Goal: Information Seeking & Learning: Learn about a topic

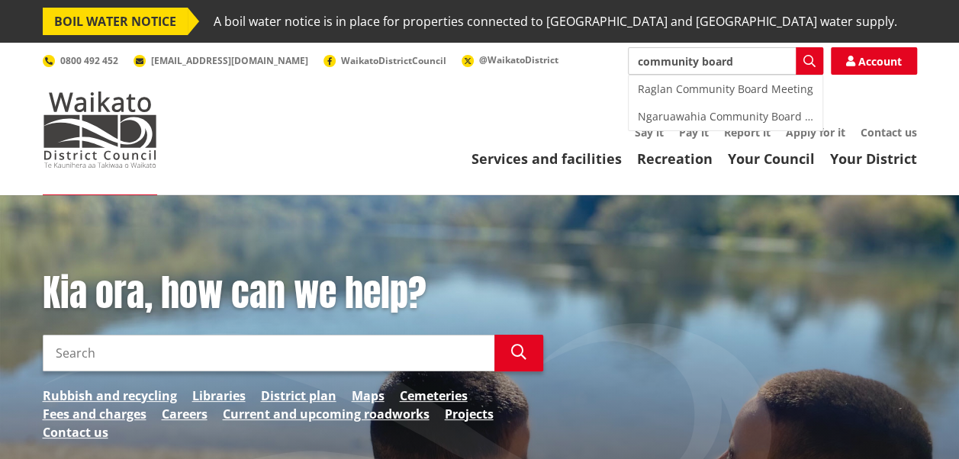
type input "community board"
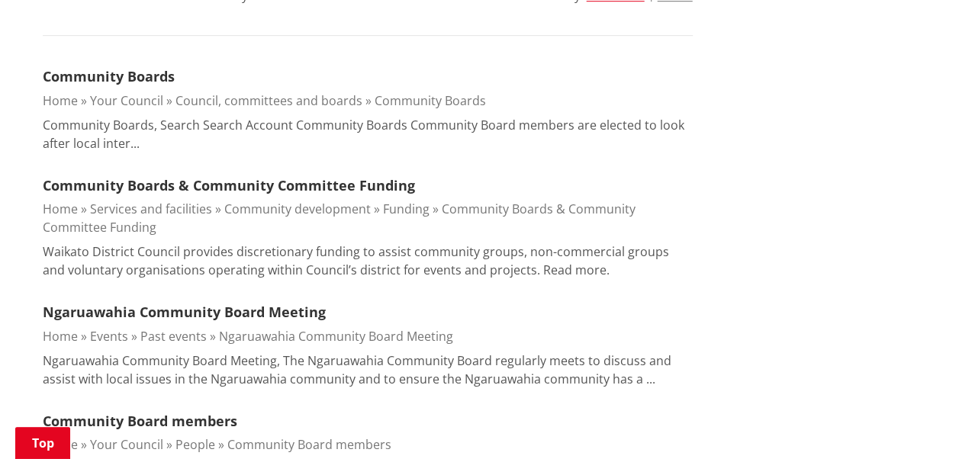
scroll to position [486, 0]
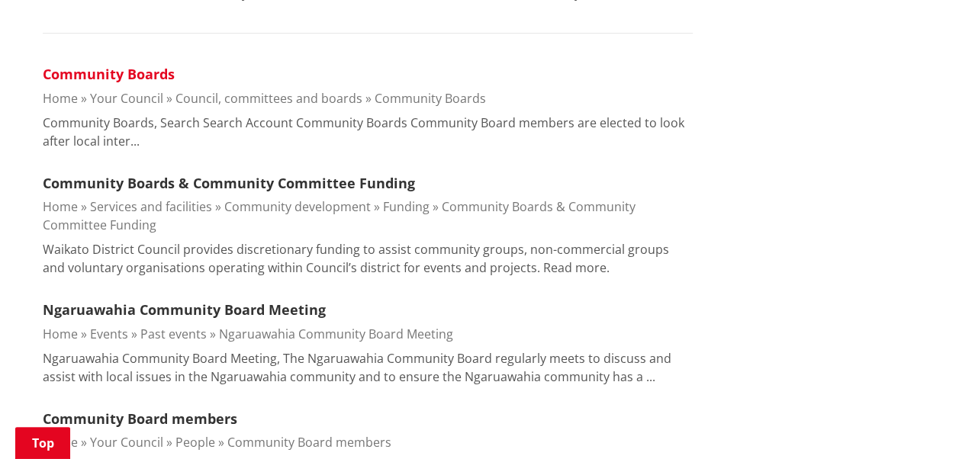
click at [107, 73] on link "Community Boards" at bounding box center [109, 74] width 132 height 18
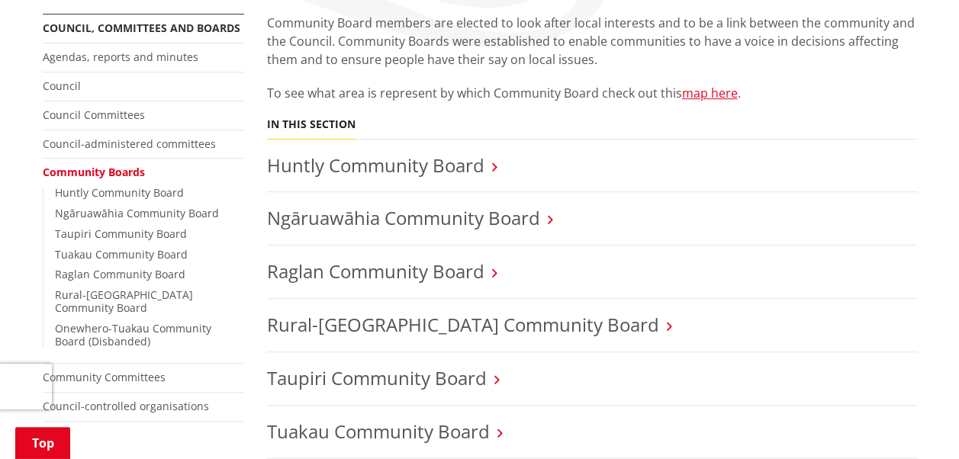
scroll to position [336, 0]
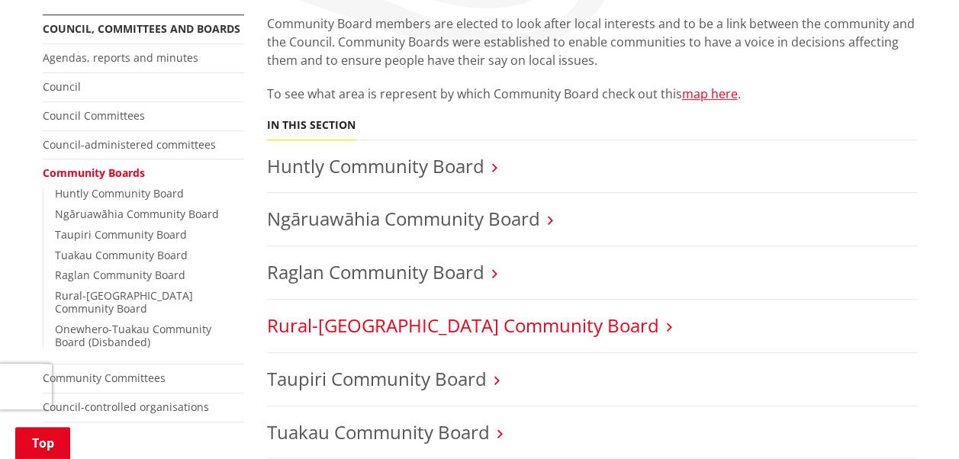
click at [352, 317] on link "Rural-Port Waikato Community Board" at bounding box center [463, 325] width 392 height 25
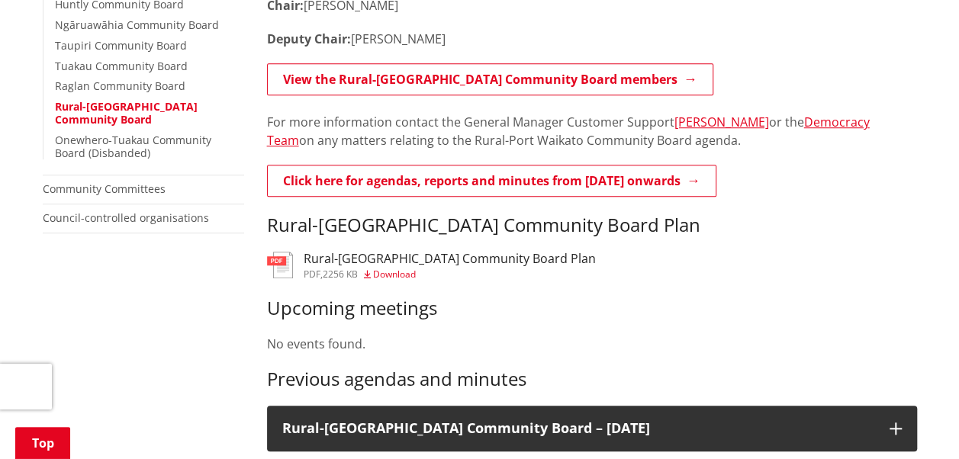
scroll to position [526, 0]
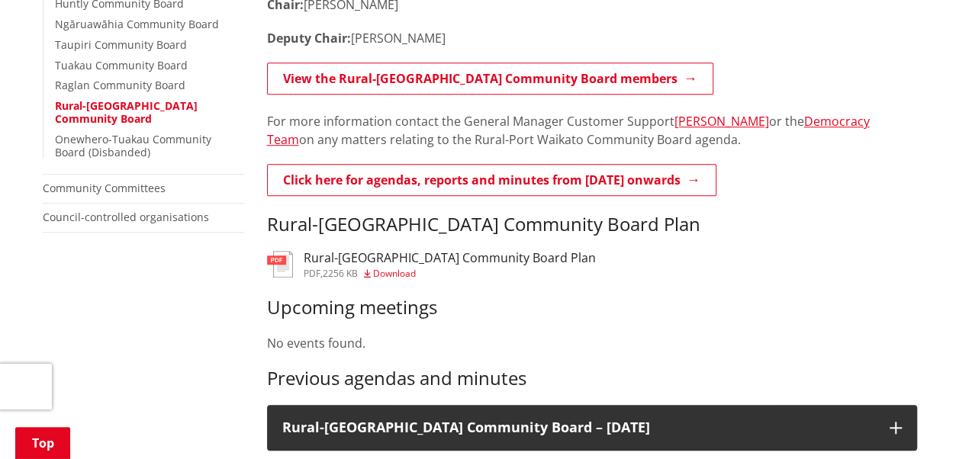
click at [392, 273] on span "Download" at bounding box center [394, 273] width 43 height 13
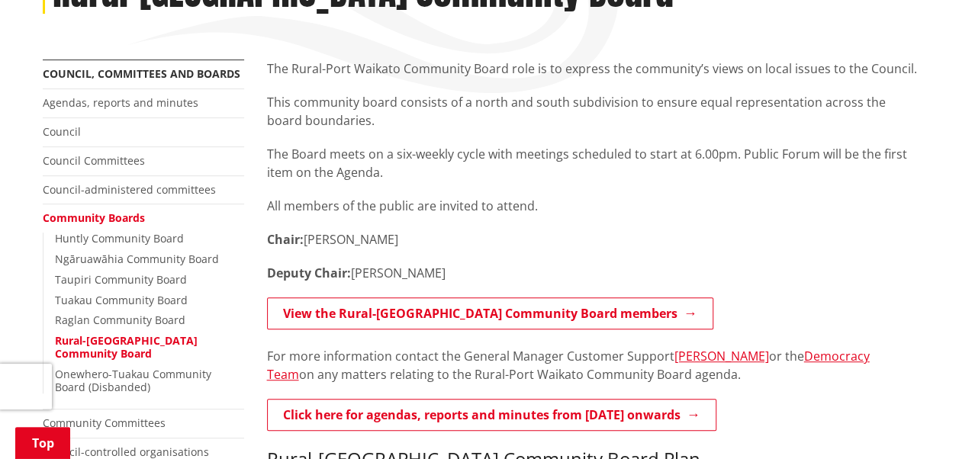
scroll to position [291, 0]
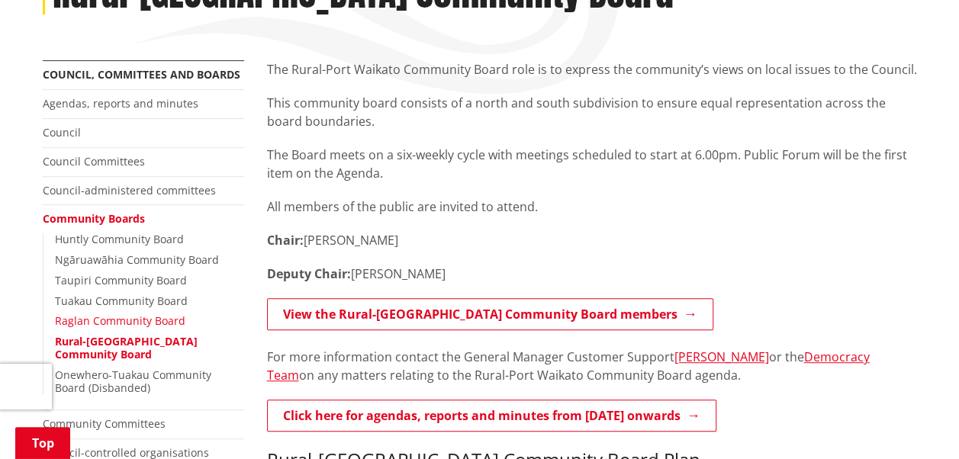
click at [91, 317] on link "Raglan Community Board" at bounding box center [120, 321] width 130 height 14
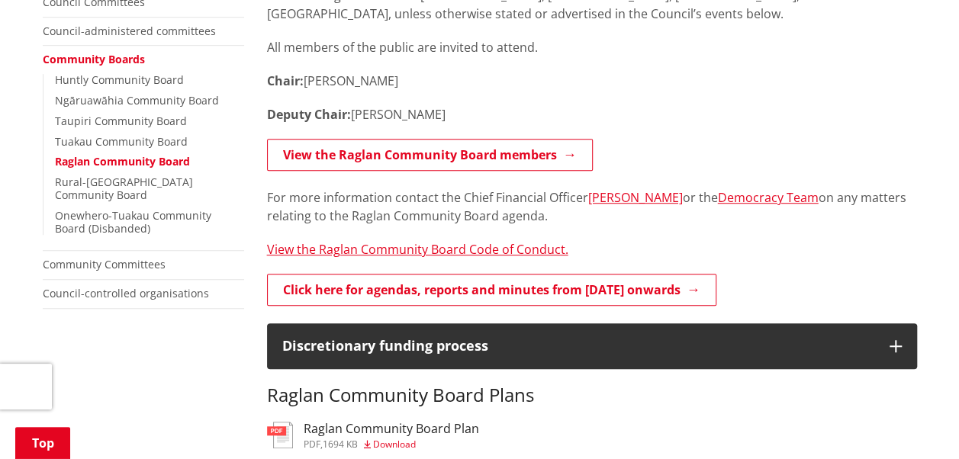
scroll to position [597, 0]
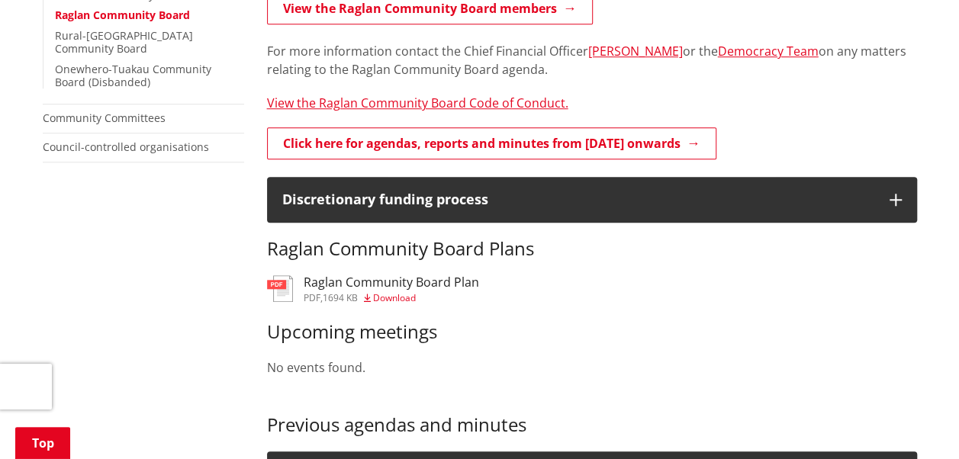
click at [388, 296] on span "Download" at bounding box center [394, 297] width 43 height 13
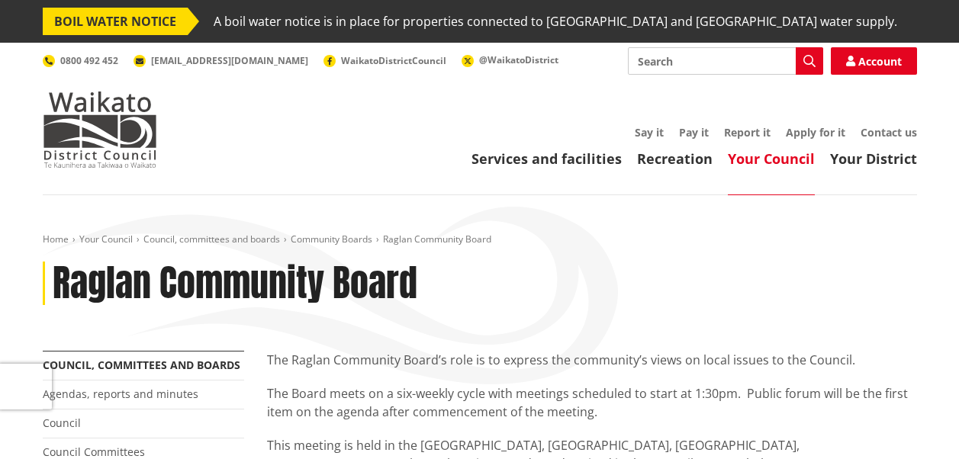
scroll to position [597, 0]
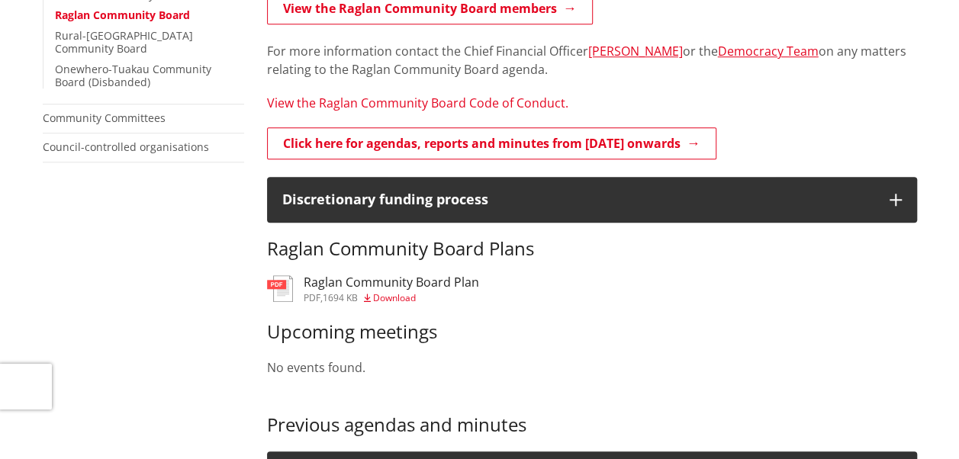
click at [426, 99] on link "View the Raglan Community Board Code of Conduct." at bounding box center [417, 103] width 301 height 17
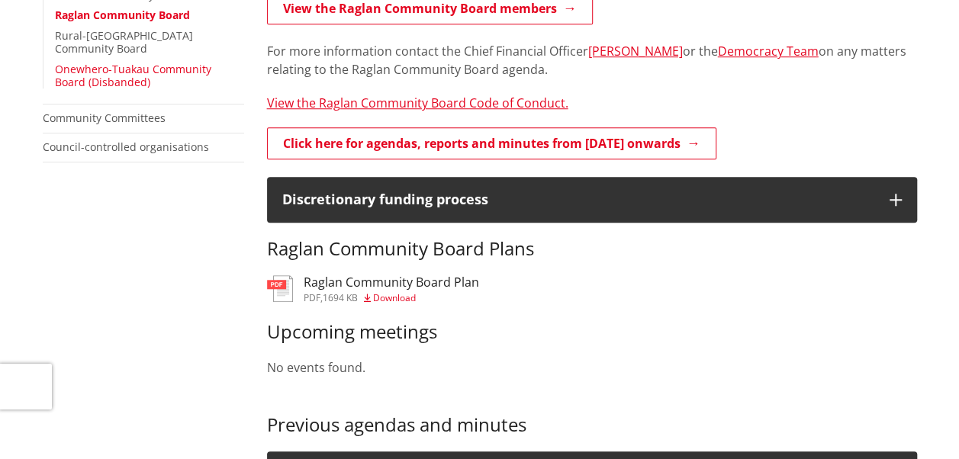
click at [107, 62] on link "Onewhero-Tuakau Community Board (Disbanded)" at bounding box center [133, 75] width 156 height 27
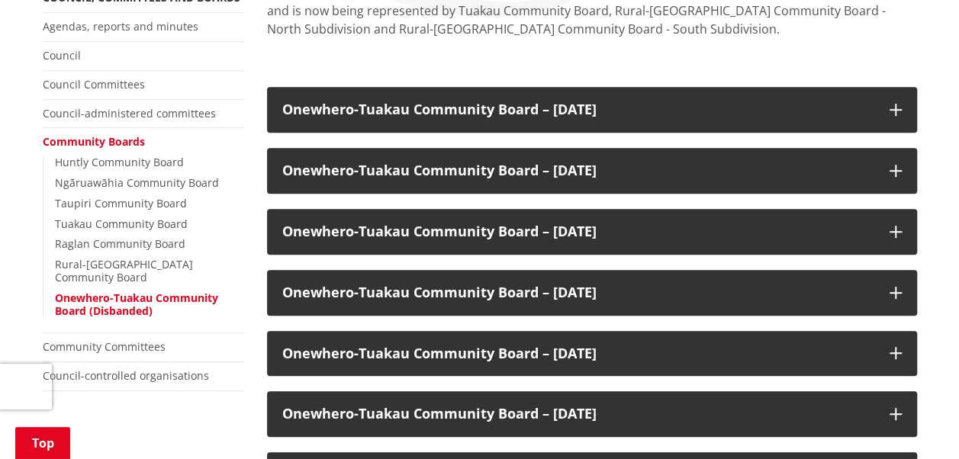
scroll to position [369, 0]
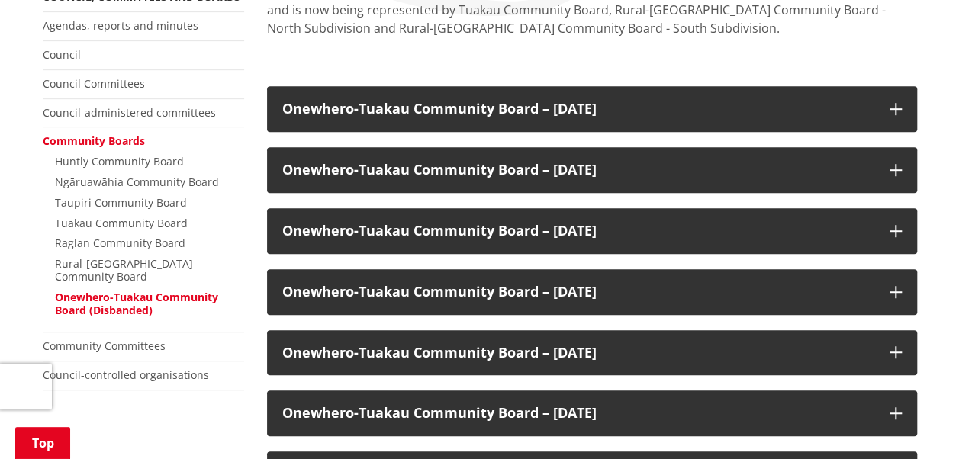
click at [432, 287] on h3 "Onewhero-Tuakau Community Board – 26 April 2022" at bounding box center [578, 292] width 592 height 15
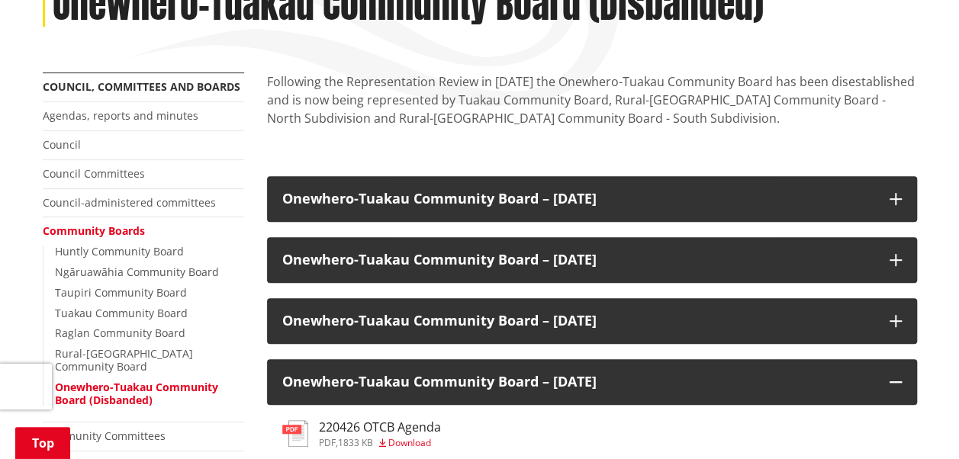
scroll to position [280, 0]
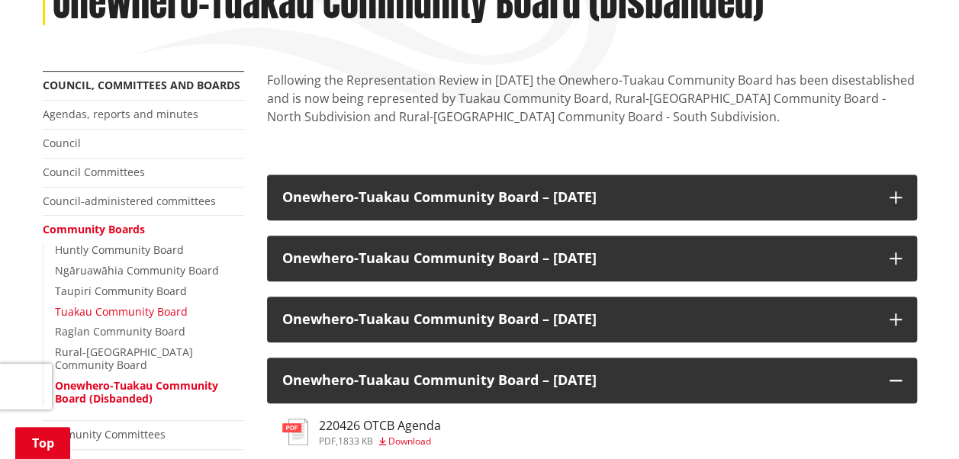
click at [124, 307] on link "Tuakau Community Board" at bounding box center [121, 311] width 133 height 14
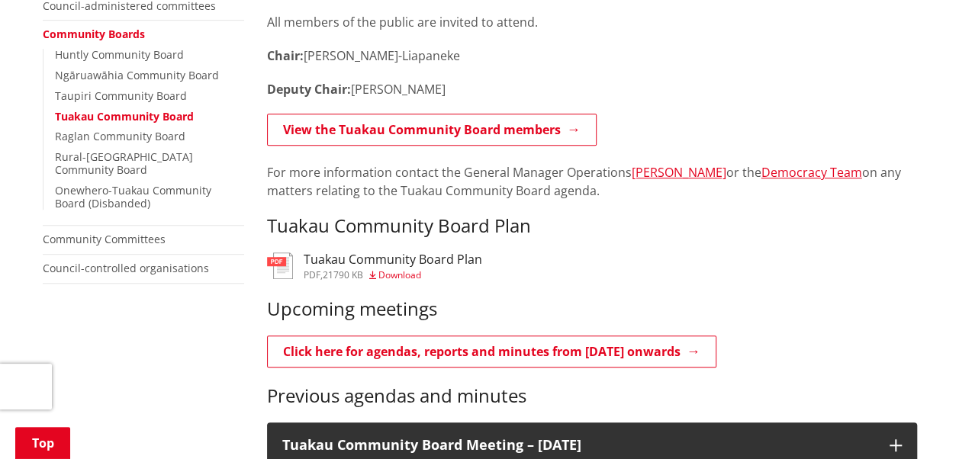
scroll to position [476, 0]
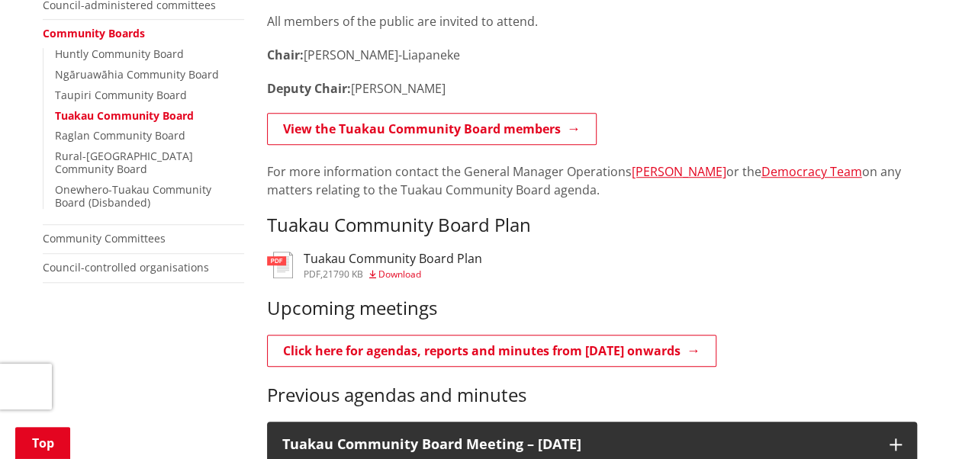
click at [401, 276] on span "Download" at bounding box center [399, 274] width 43 height 13
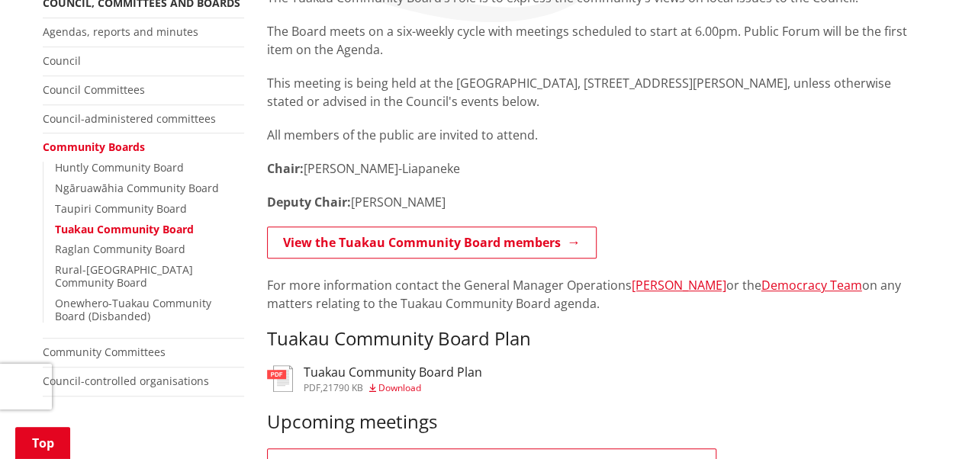
scroll to position [362, 0]
click at [827, 155] on div "The Tuakau Community Board’s role is to express the community’s views on local …" at bounding box center [592, 170] width 650 height 362
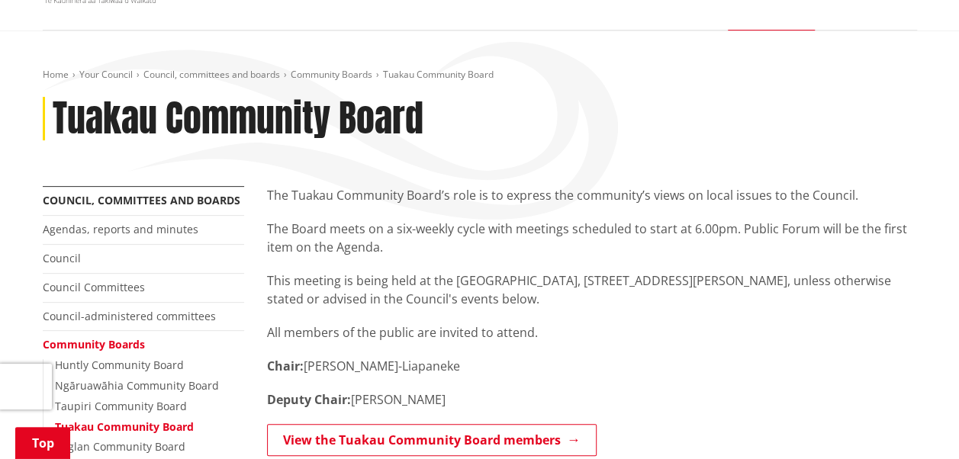
scroll to position [170, 0]
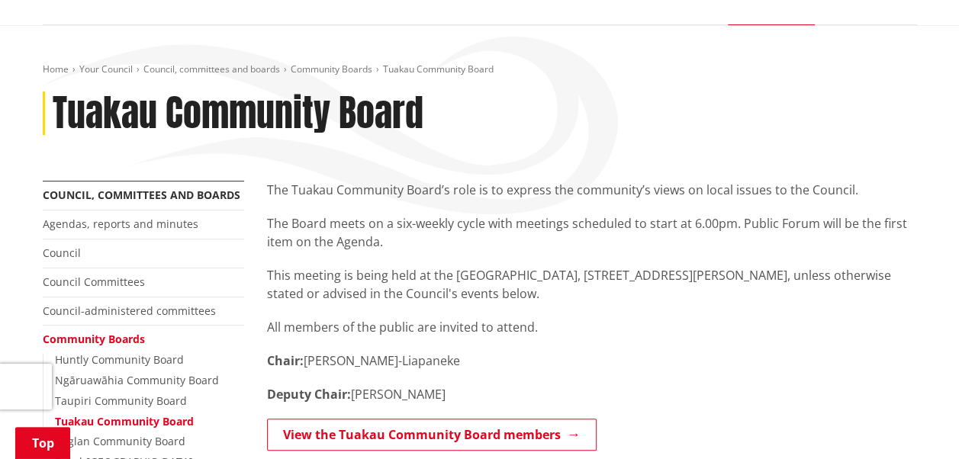
click at [113, 339] on link "Community Boards" at bounding box center [94, 339] width 102 height 14
